Goal: Transaction & Acquisition: Obtain resource

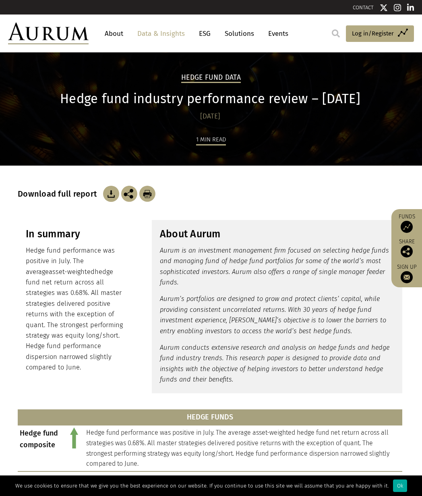
scroll to position [73, 0]
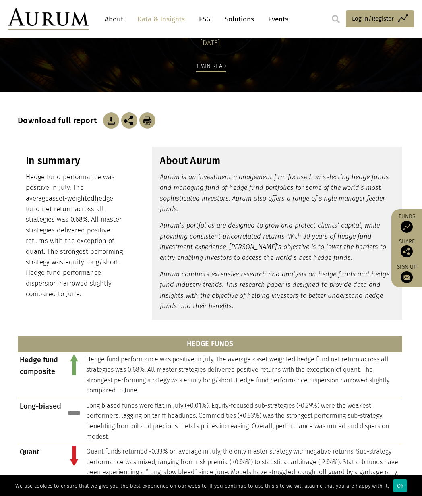
click at [108, 120] on img at bounding box center [111, 120] width 16 height 16
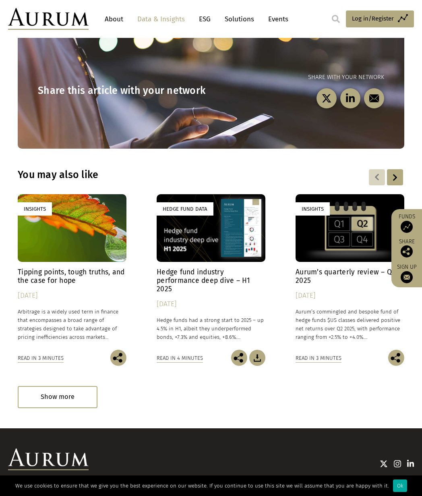
scroll to position [0, 0]
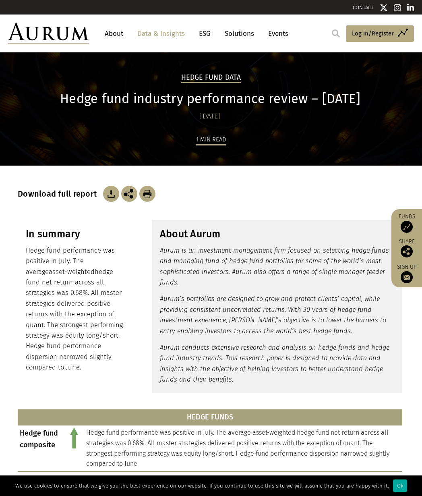
click at [237, 32] on link "Solutions" at bounding box center [239, 33] width 37 height 15
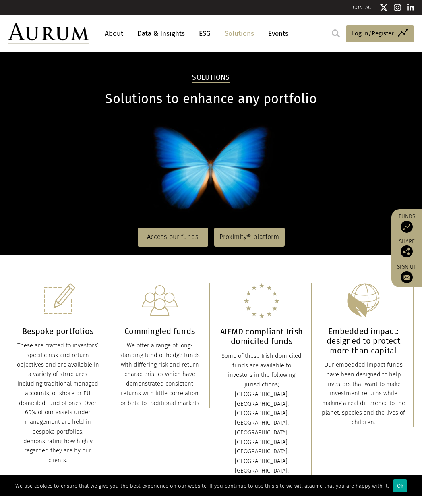
scroll to position [17, 0]
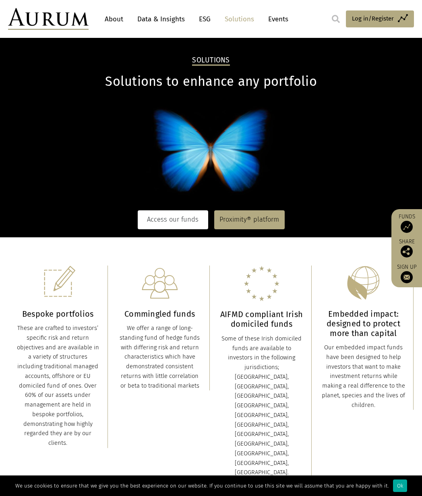
click at [160, 219] on link "Access our funds" at bounding box center [173, 219] width 70 height 19
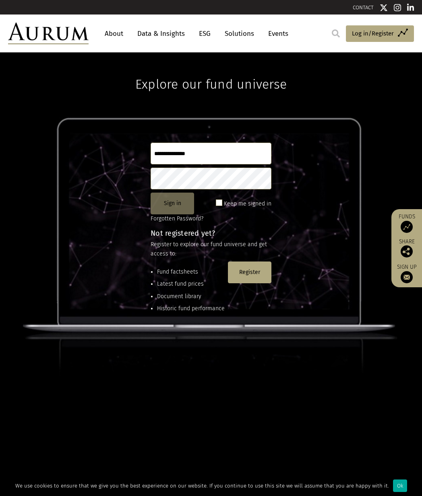
type input "**********"
click at [176, 208] on button "Sign in" at bounding box center [172, 204] width 43 height 22
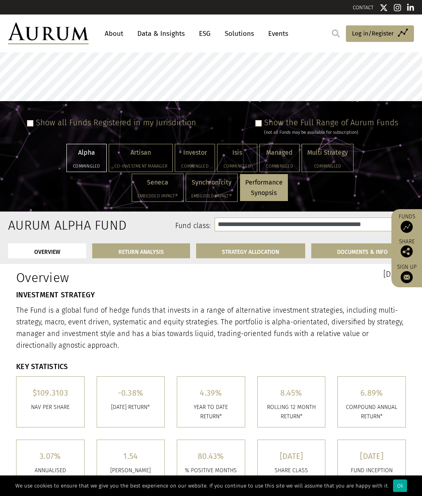
select select "**********"
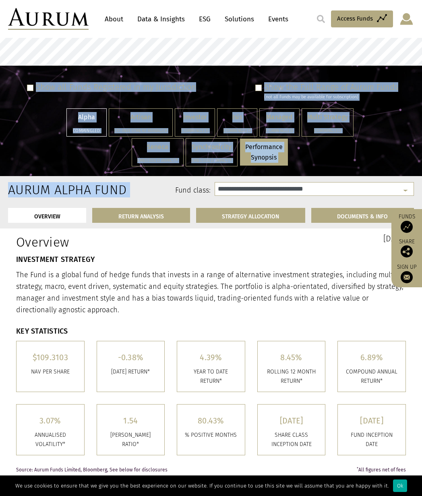
scroll to position [55, 0]
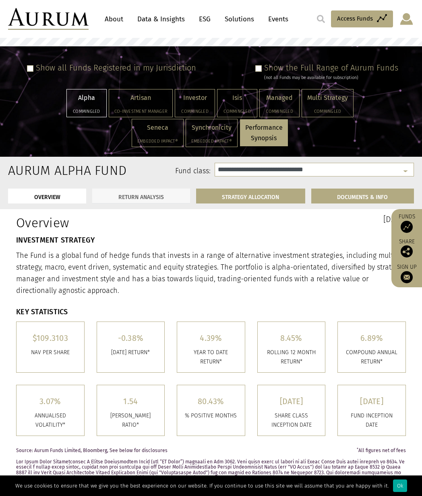
click at [161, 198] on link "RETURN ANALYSIS" at bounding box center [140, 195] width 97 height 15
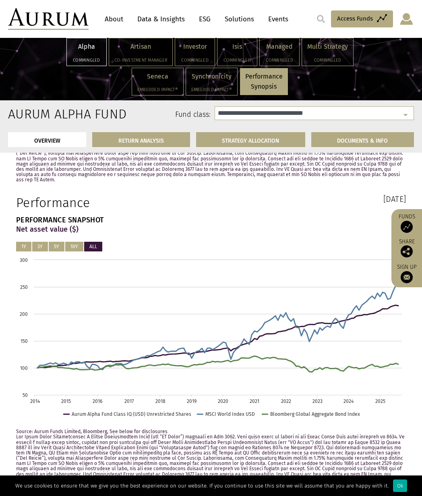
scroll to position [0, 0]
